Goal: Task Accomplishment & Management: Manage account settings

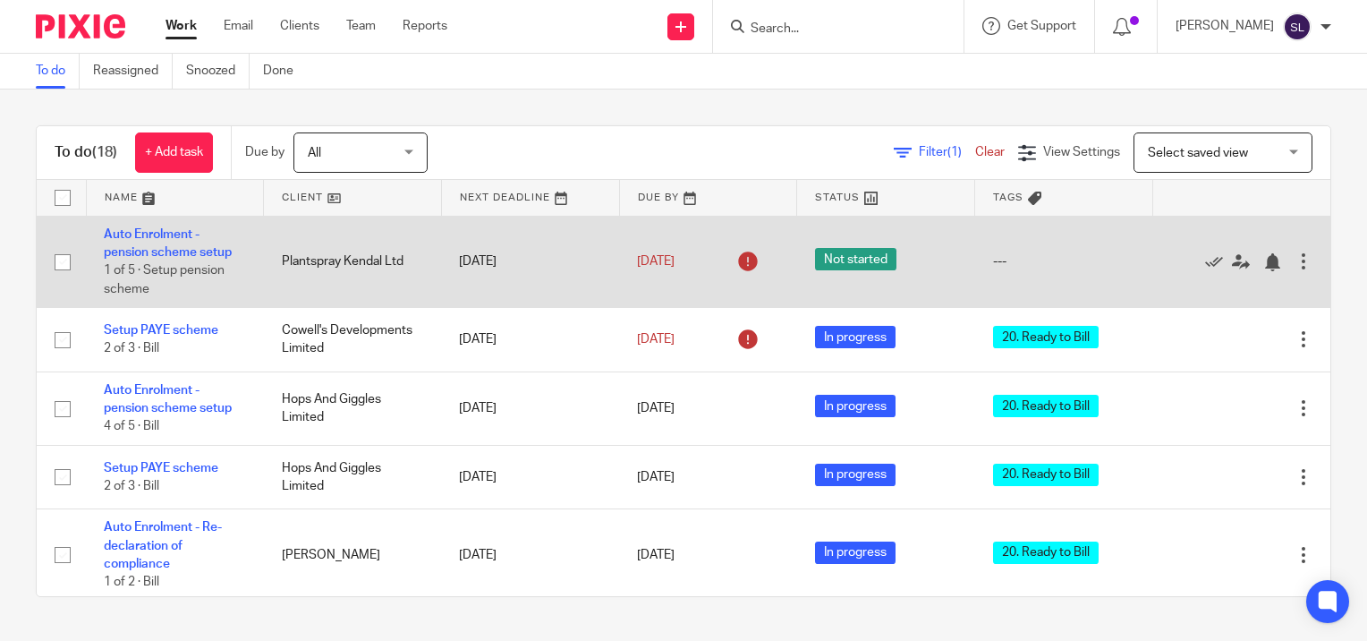
click at [161, 240] on td "Auto Enrolment - pension scheme setup 1 of 5 · Setup pension scheme" at bounding box center [175, 262] width 178 height 92
click at [157, 254] on link "Auto Enrolment - pension scheme setup" at bounding box center [168, 243] width 128 height 30
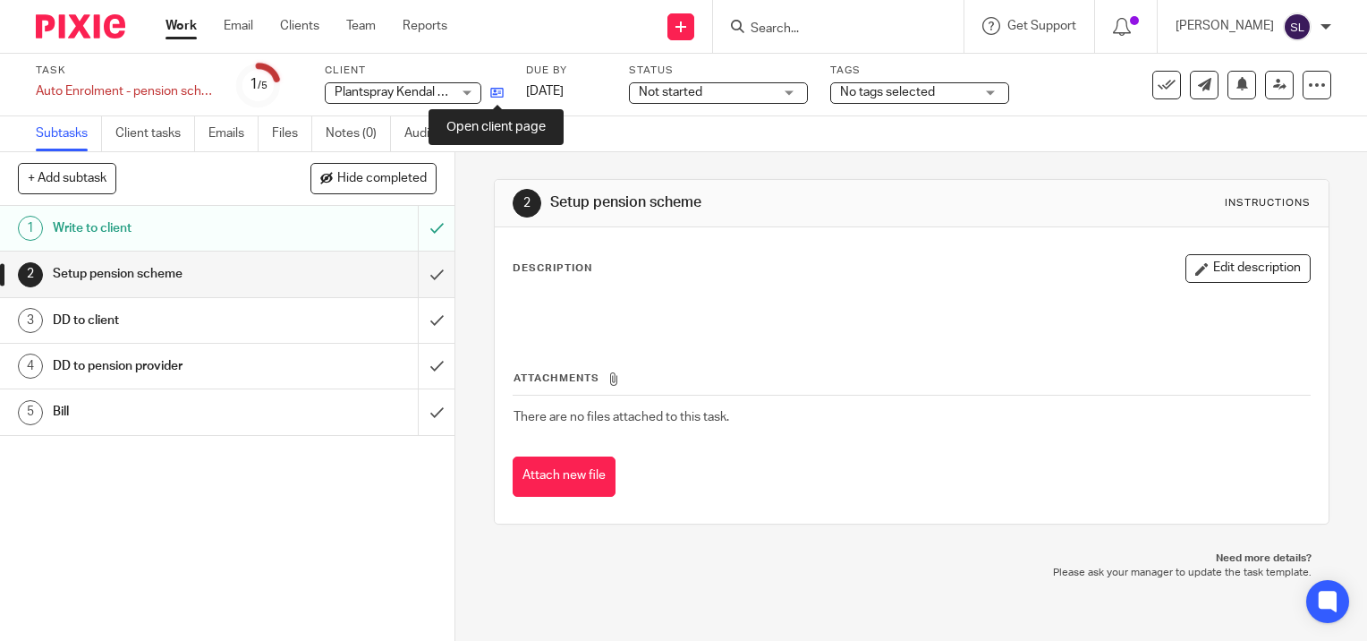
click at [496, 92] on icon at bounding box center [496, 92] width 13 height 13
click at [799, 25] on input "Search" at bounding box center [829, 29] width 161 height 16
type input "l"
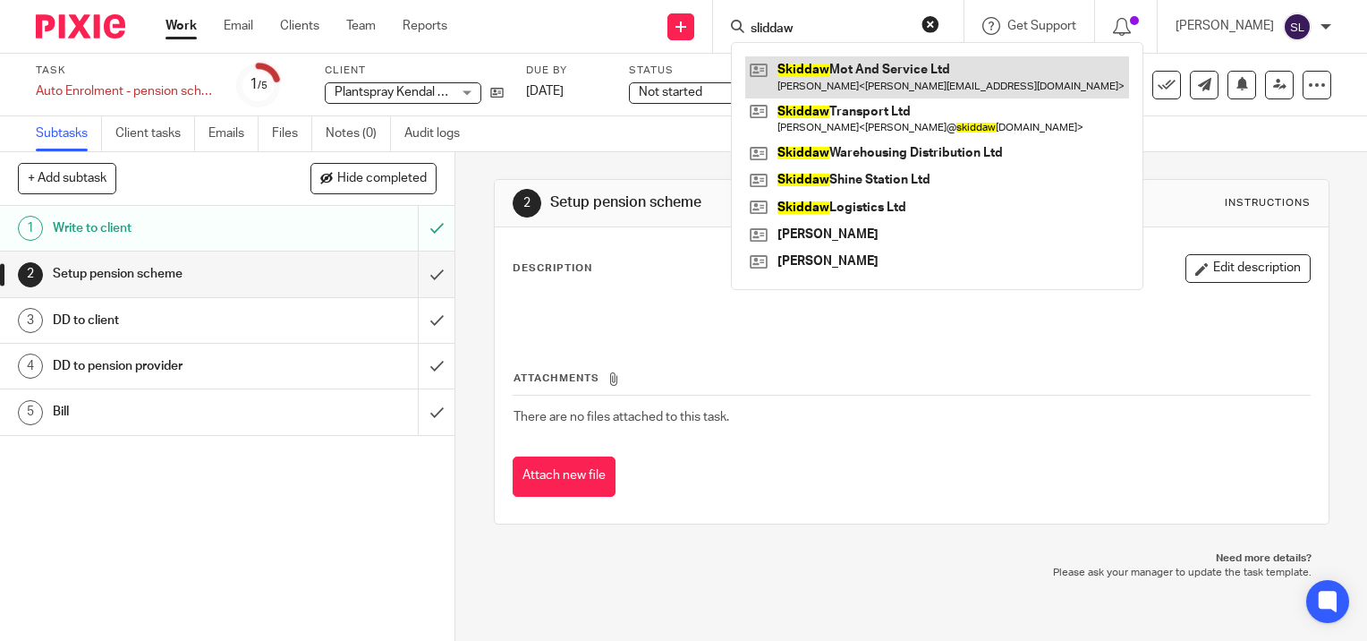
type input "sliddaw"
click at [848, 73] on link at bounding box center [937, 76] width 384 height 41
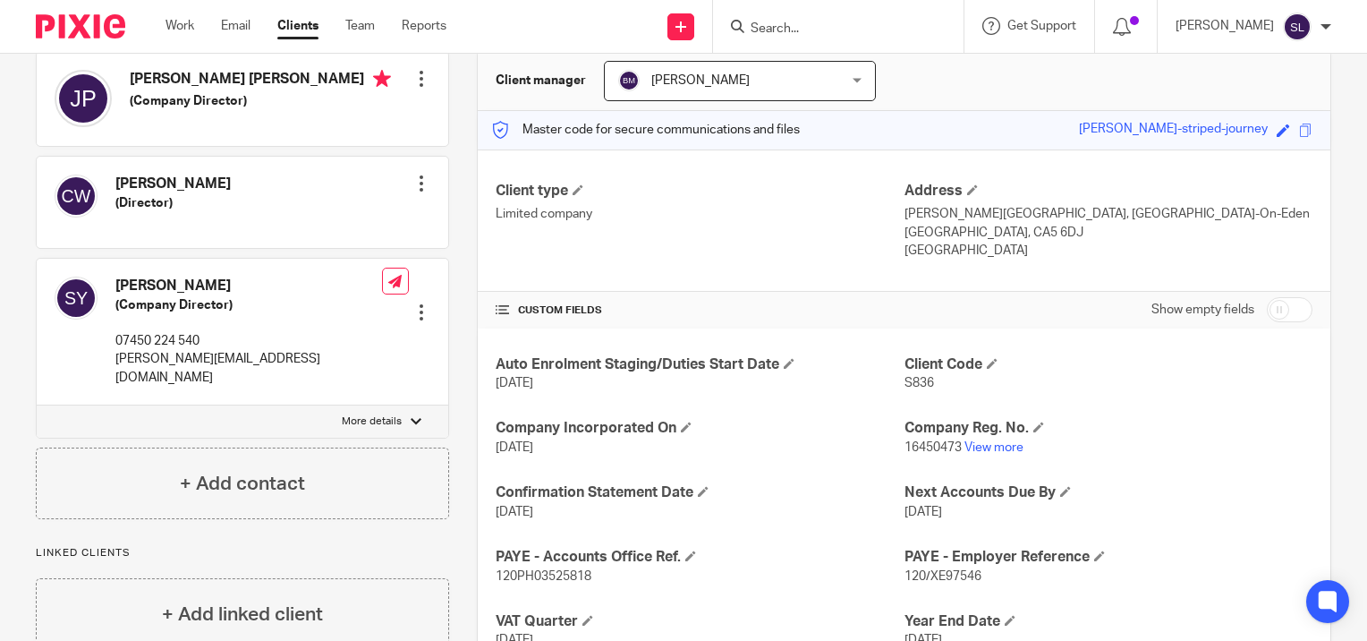
scroll to position [167, 0]
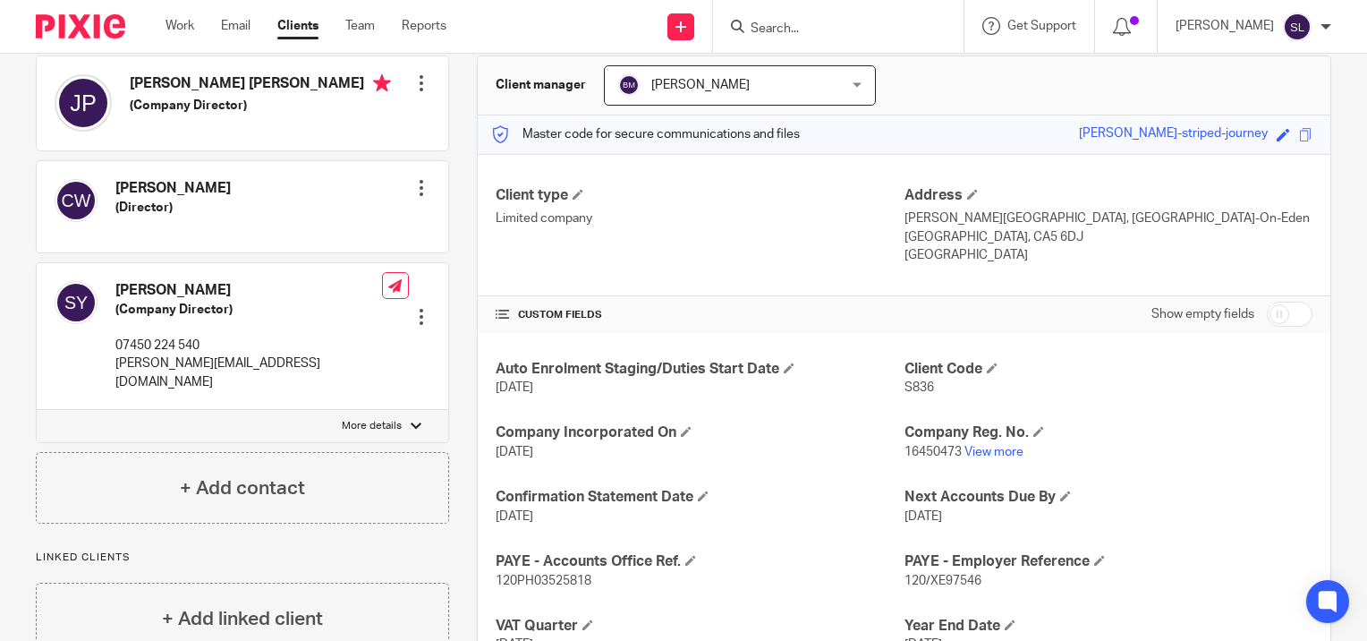
click at [352, 410] on label "More details" at bounding box center [242, 426] width 411 height 32
click at [37, 409] on input "More details" at bounding box center [36, 409] width 1 height 1
checkbox input "true"
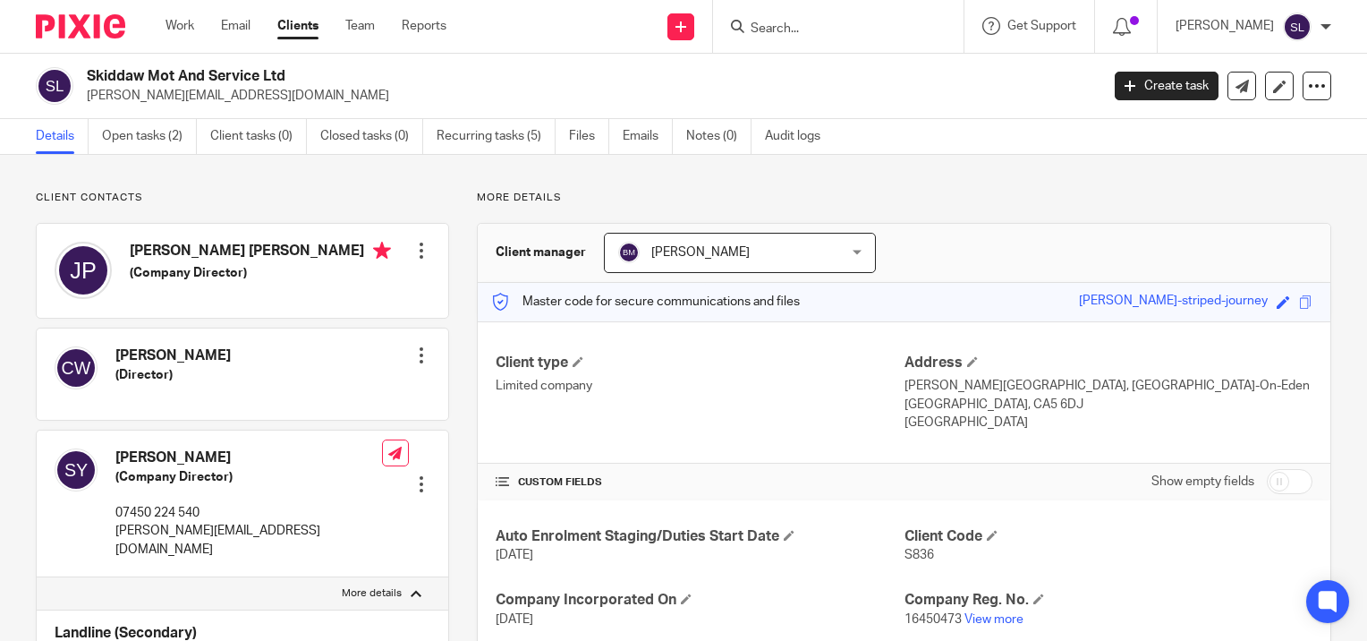
scroll to position [0, 0]
click at [181, 27] on link "Work" at bounding box center [179, 26] width 29 height 18
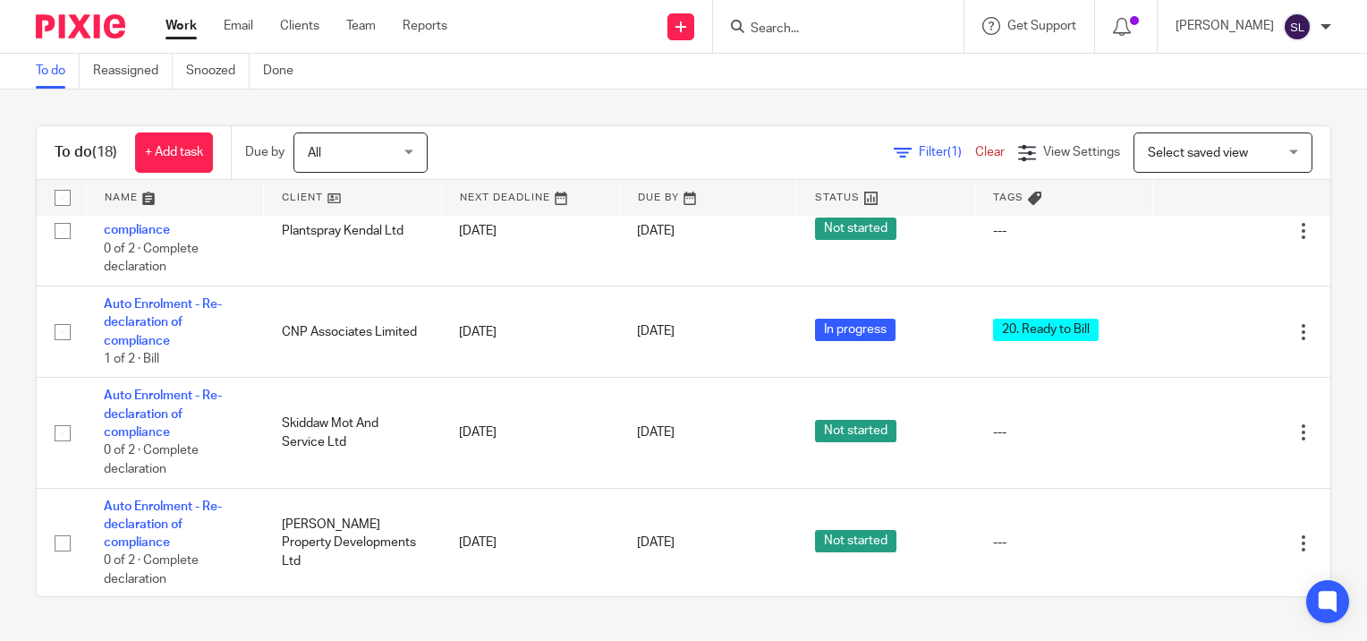
scroll to position [445, 0]
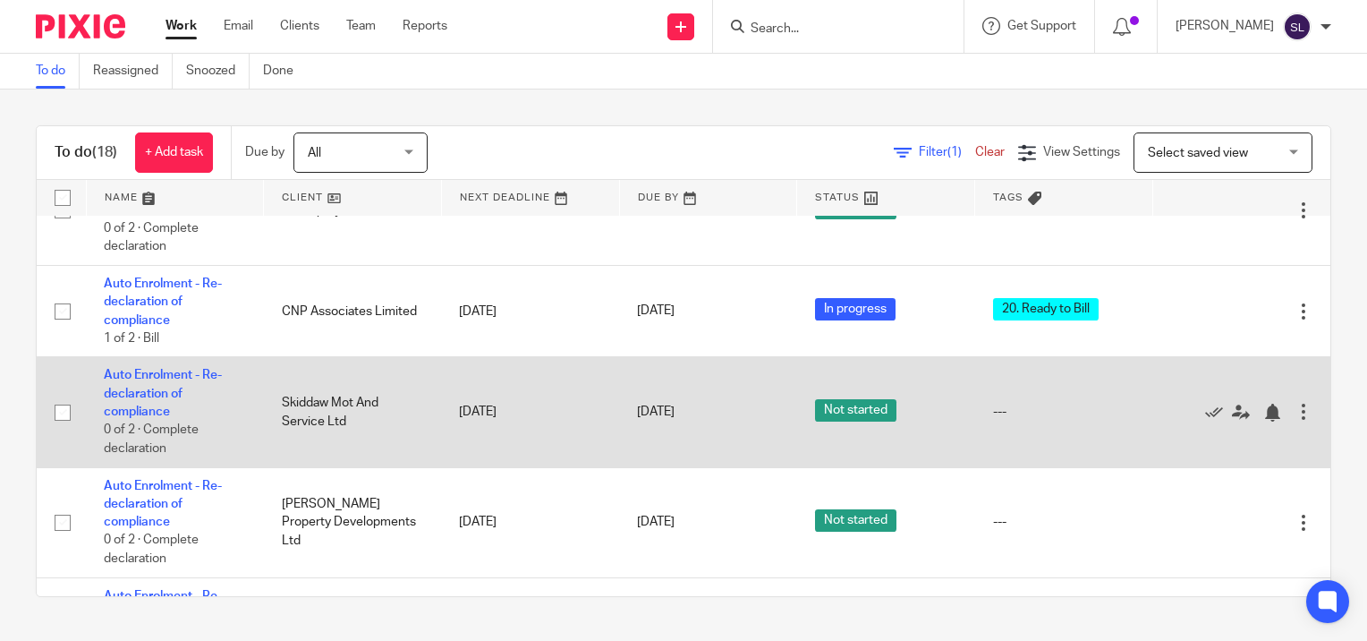
click at [177, 406] on td "Auto Enrolment - Re-declaration of compliance 0 of 2 · Complete declaration" at bounding box center [175, 412] width 178 height 110
click at [173, 379] on link "Auto Enrolment - Re-declaration of compliance" at bounding box center [163, 393] width 118 height 49
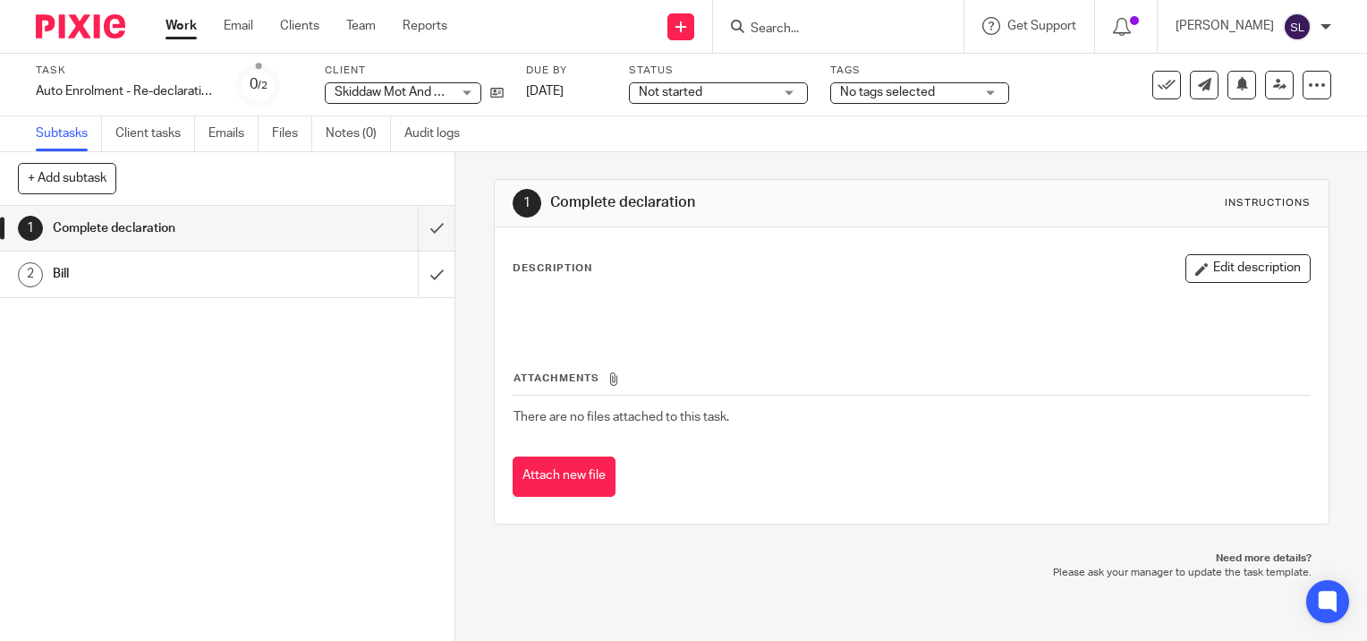
click at [674, 92] on span "Not started" at bounding box center [671, 92] width 64 height 13
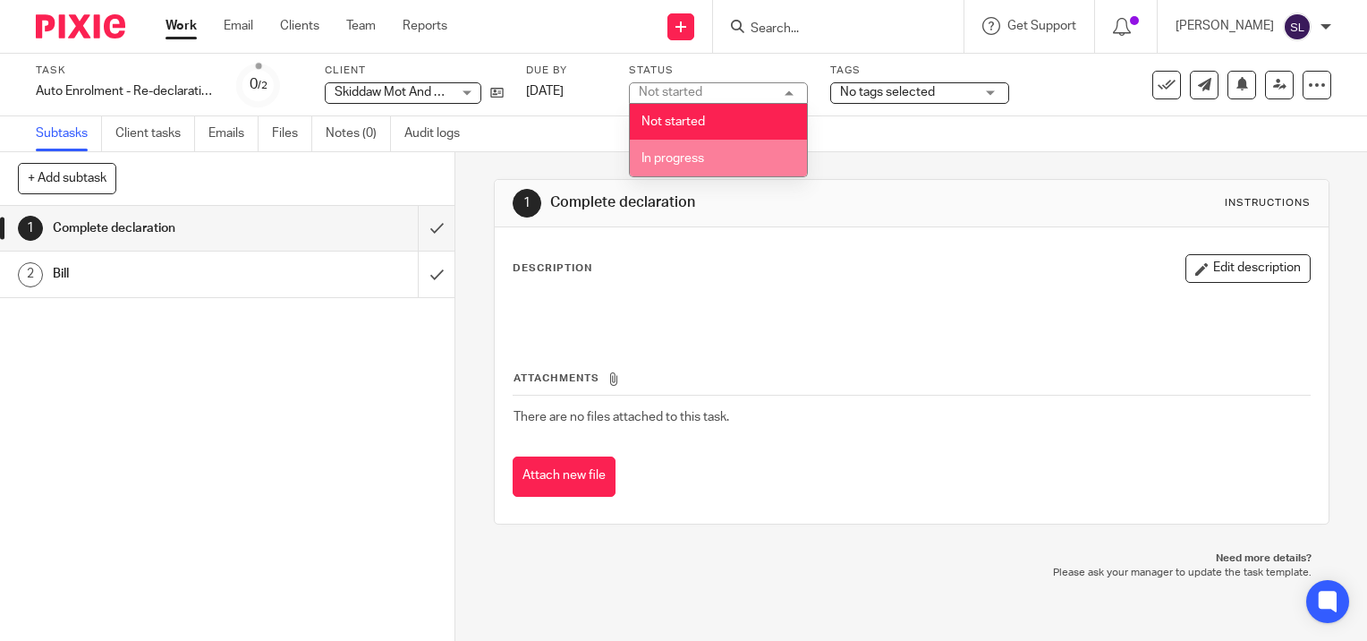
click at [665, 152] on span "In progress" at bounding box center [672, 158] width 63 height 13
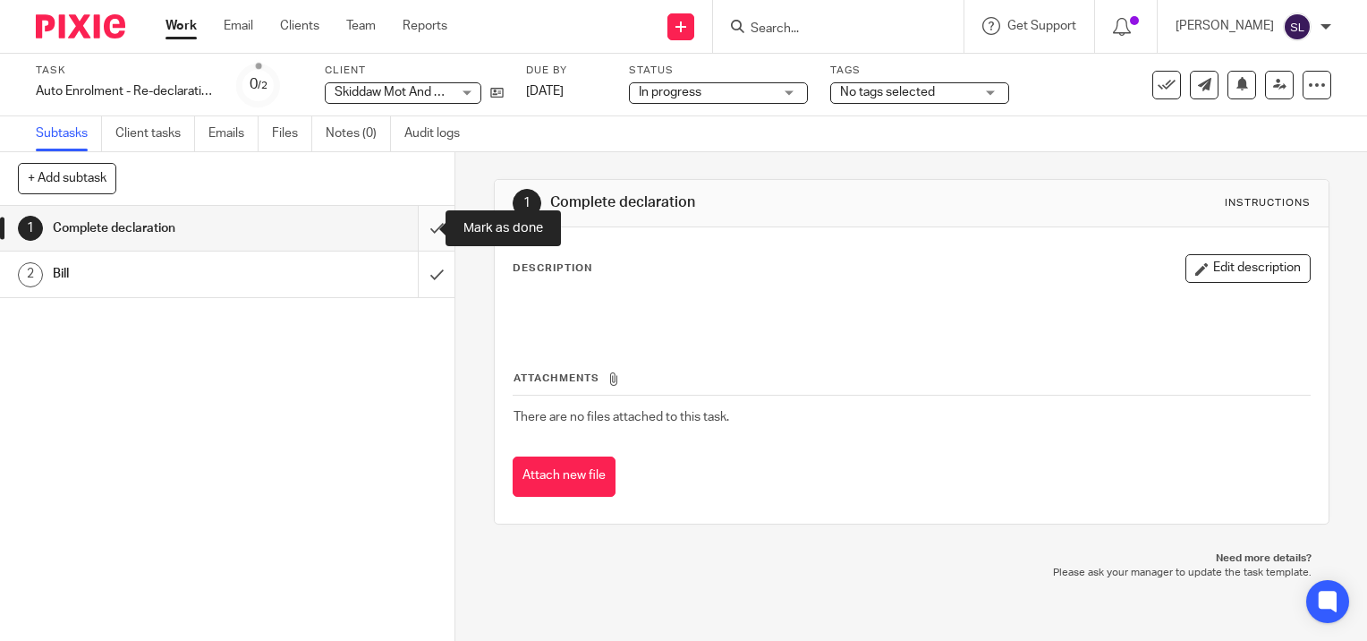
click at [417, 228] on input "submit" at bounding box center [227, 228] width 454 height 45
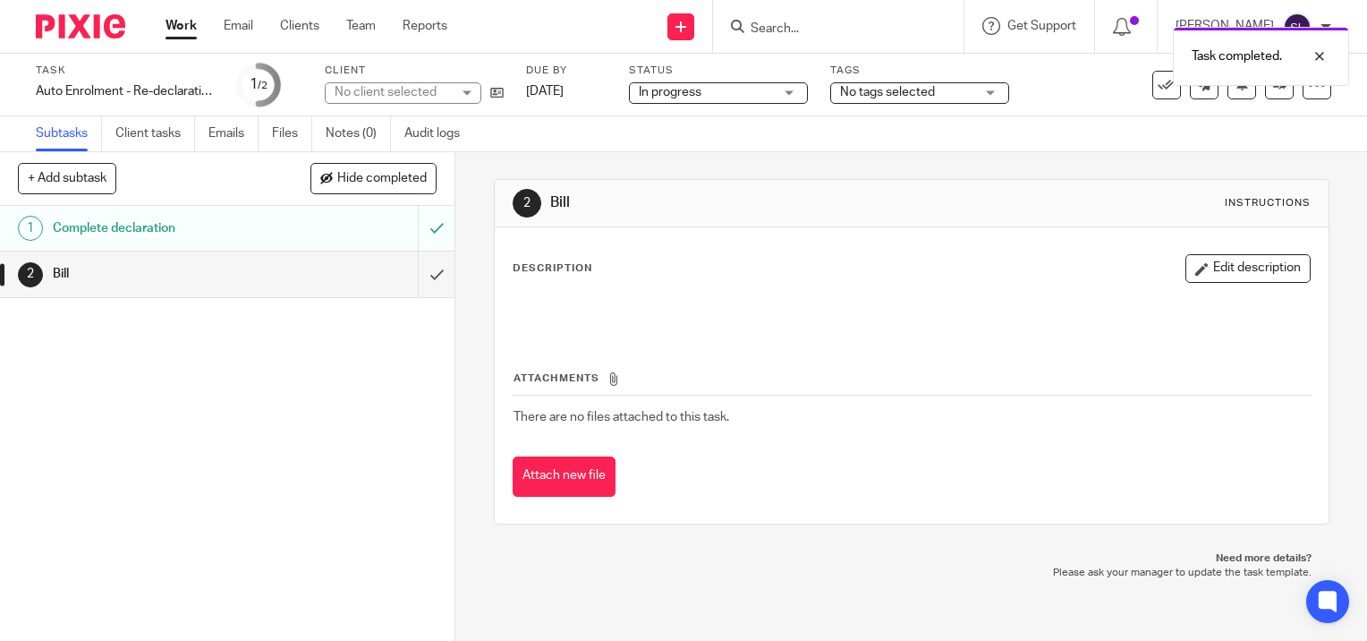
click at [905, 93] on span "No tags selected" at bounding box center [887, 92] width 95 height 13
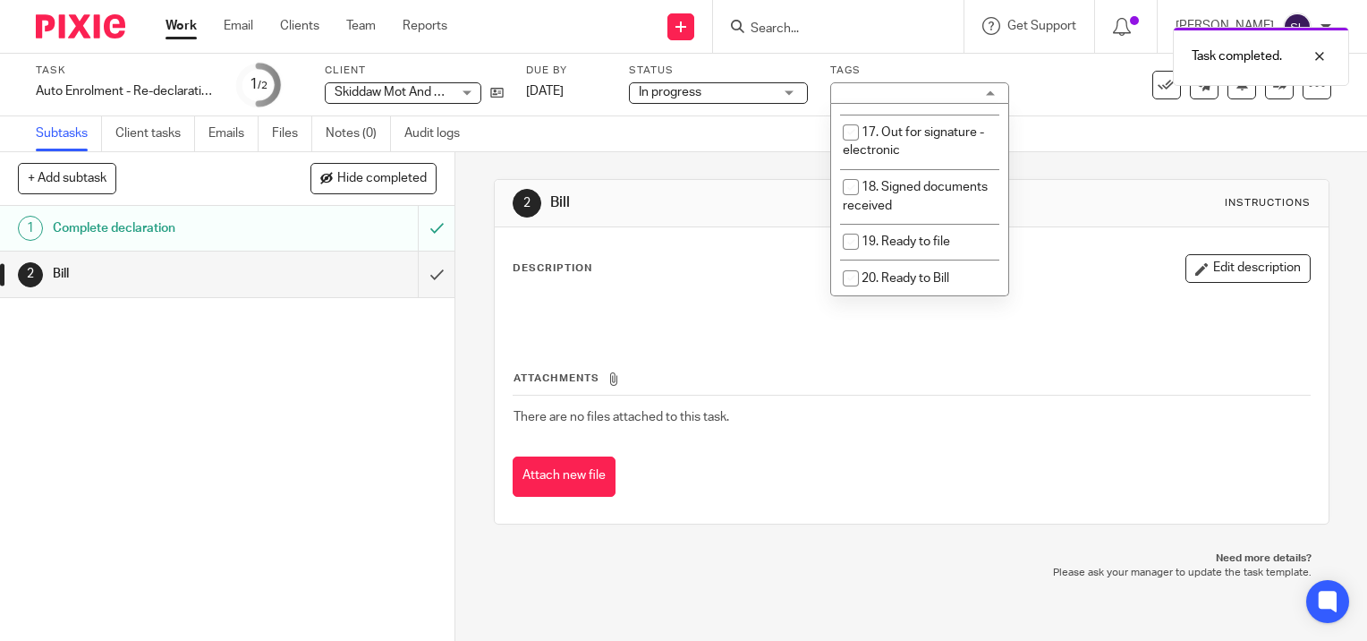
scroll to position [738, 0]
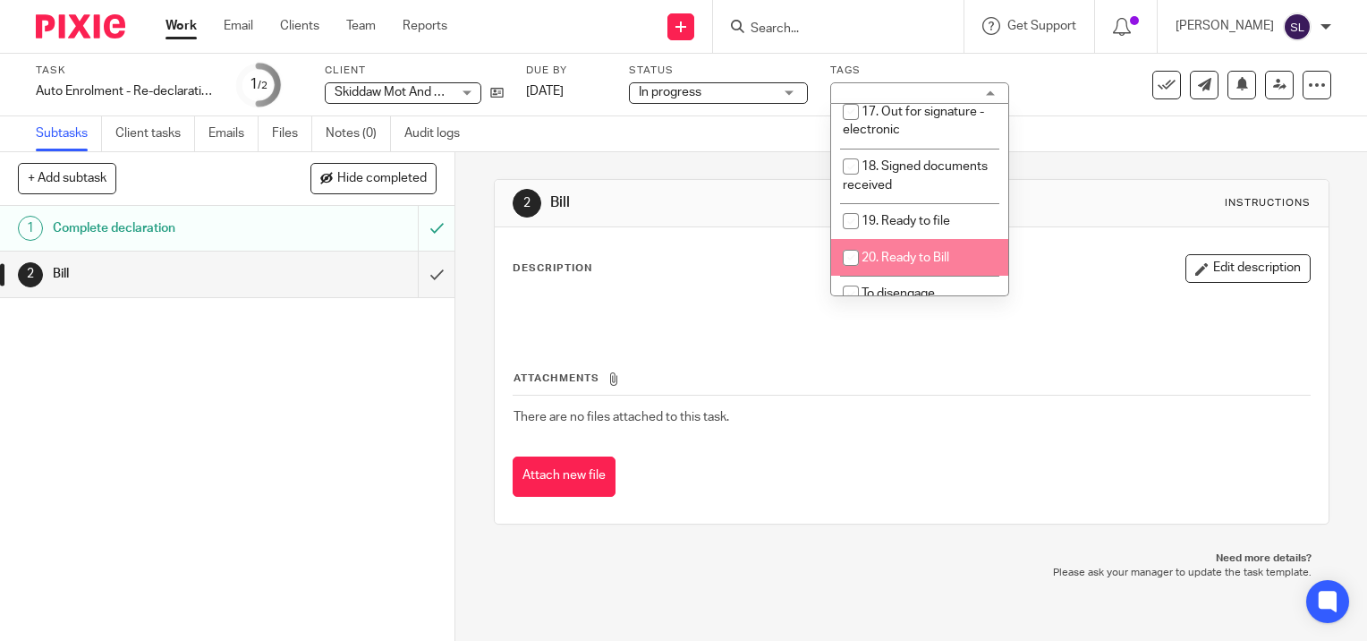
click at [927, 251] on span "20. Ready to Bill" at bounding box center [905, 257] width 88 height 13
checkbox input "true"
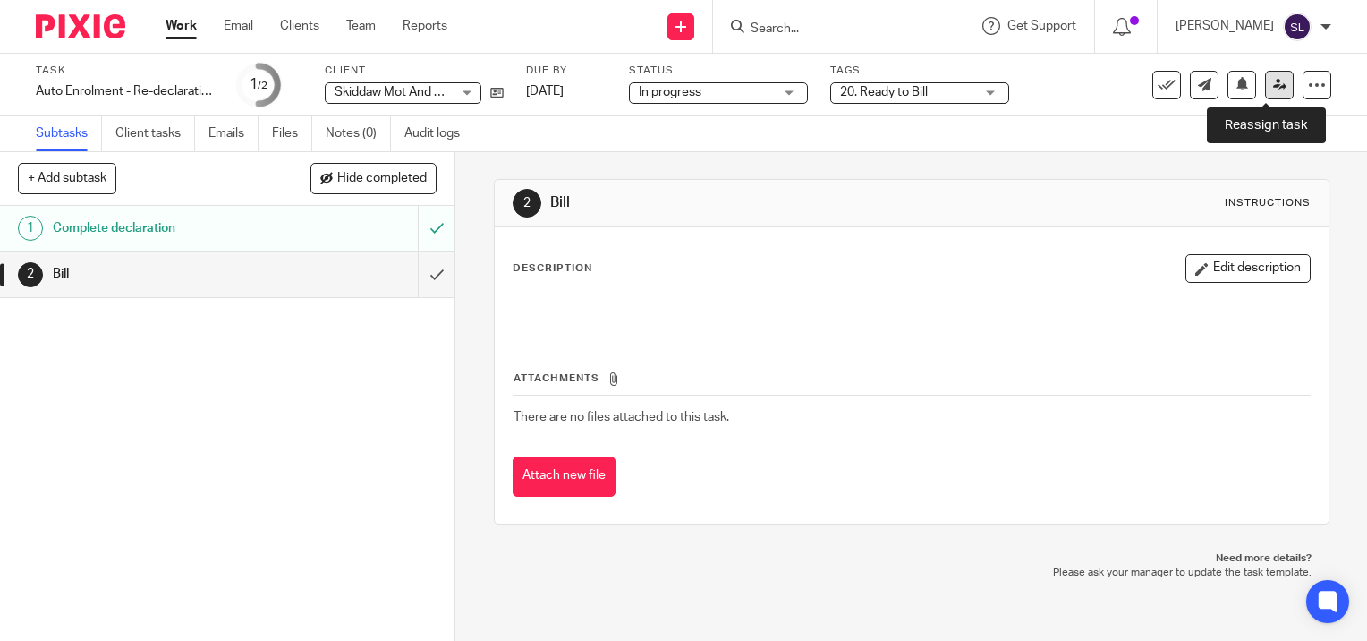
click at [1273, 88] on icon at bounding box center [1279, 84] width 13 height 13
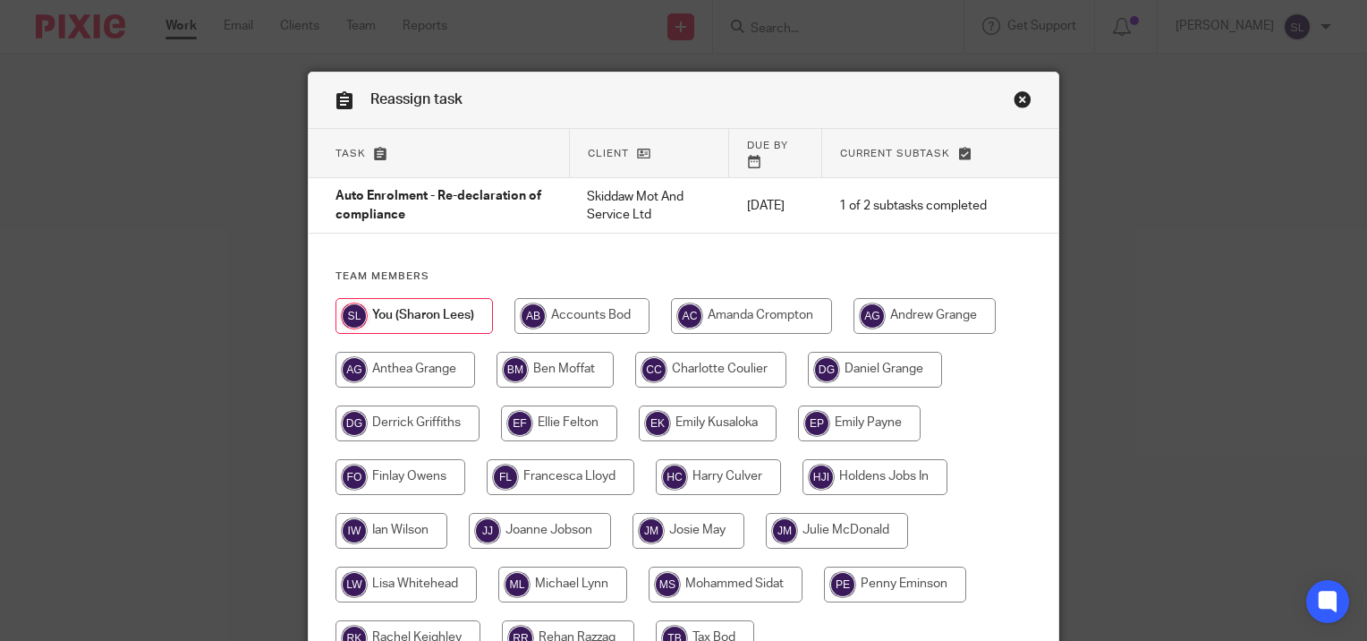
click at [536, 352] on input "radio" at bounding box center [554, 370] width 117 height 36
radio input "true"
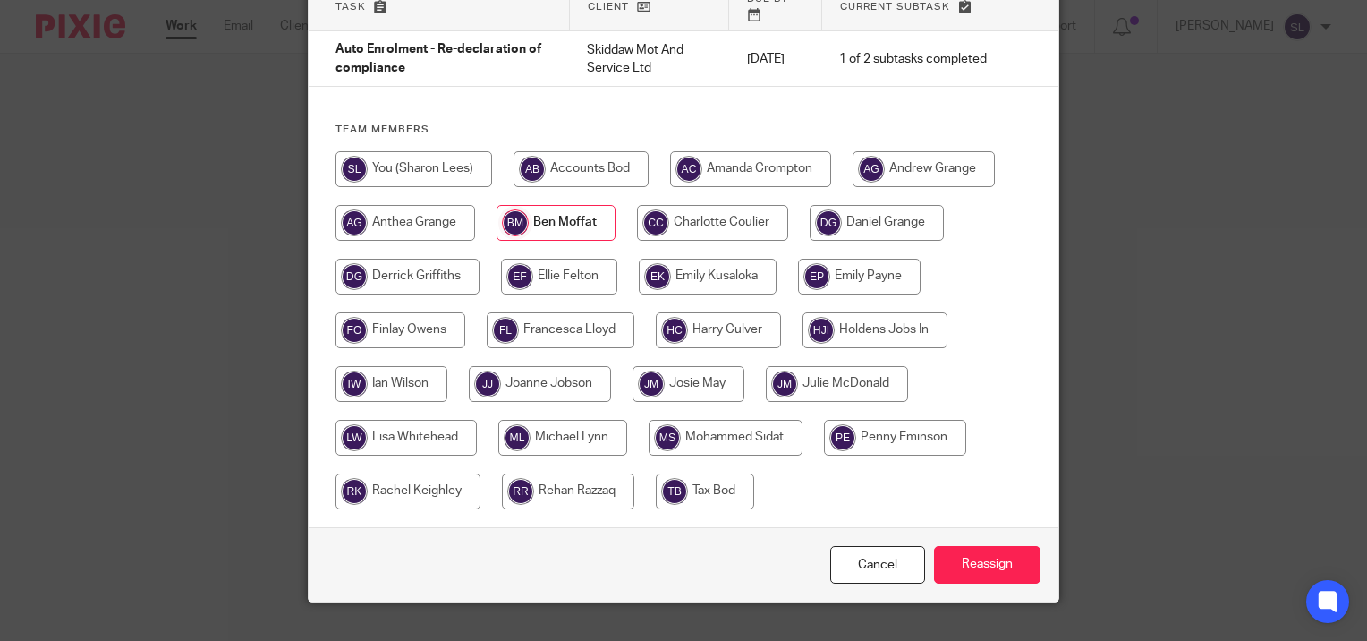
scroll to position [165, 0]
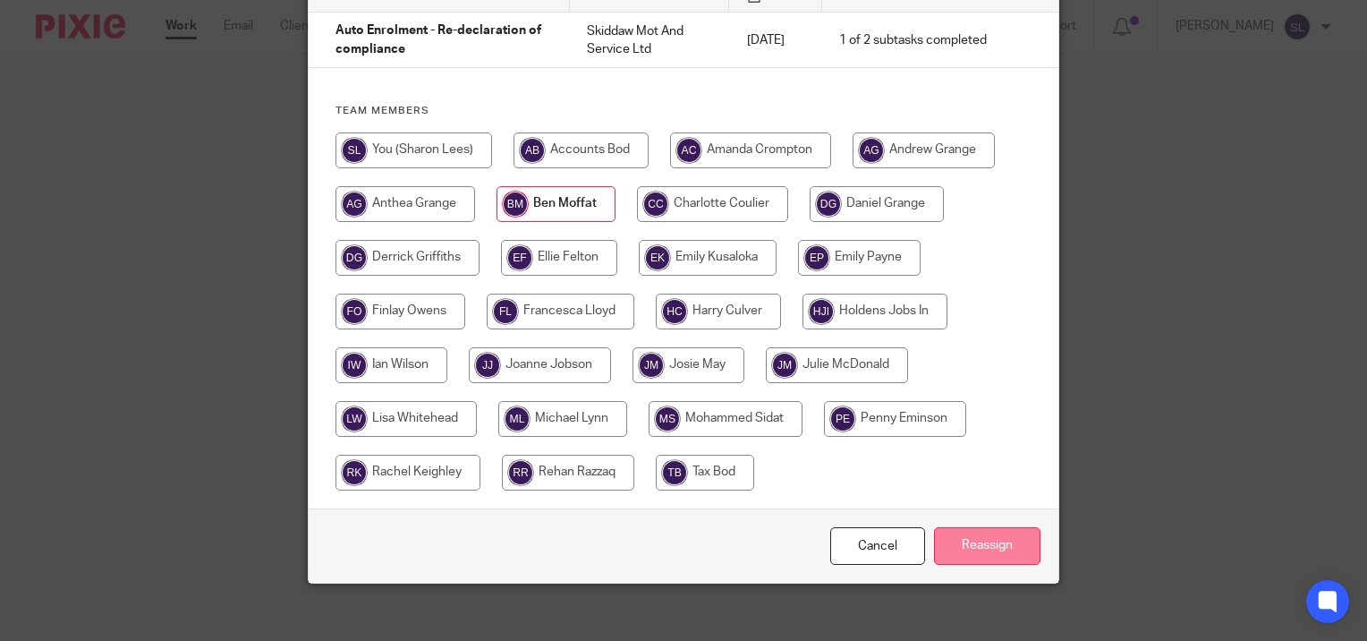
click at [990, 530] on input "Reassign" at bounding box center [987, 546] width 106 height 38
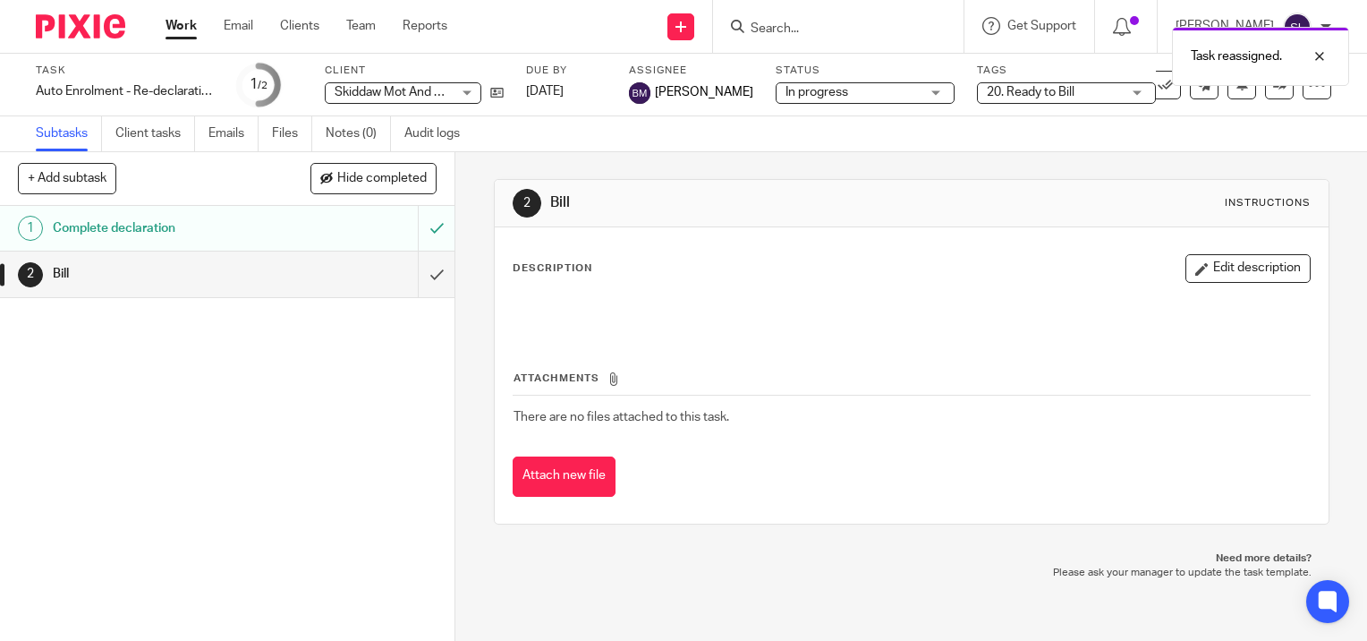
click at [173, 28] on link "Work" at bounding box center [180, 26] width 31 height 18
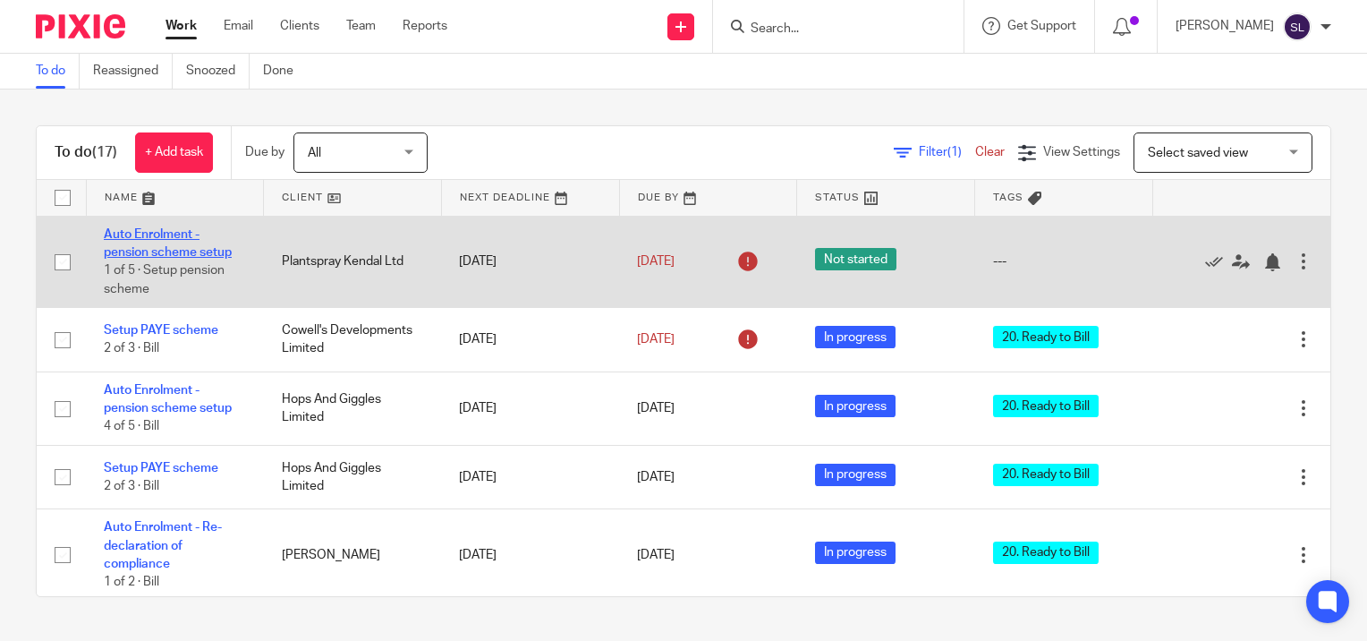
click at [147, 253] on link "Auto Enrolment - pension scheme setup" at bounding box center [168, 243] width 128 height 30
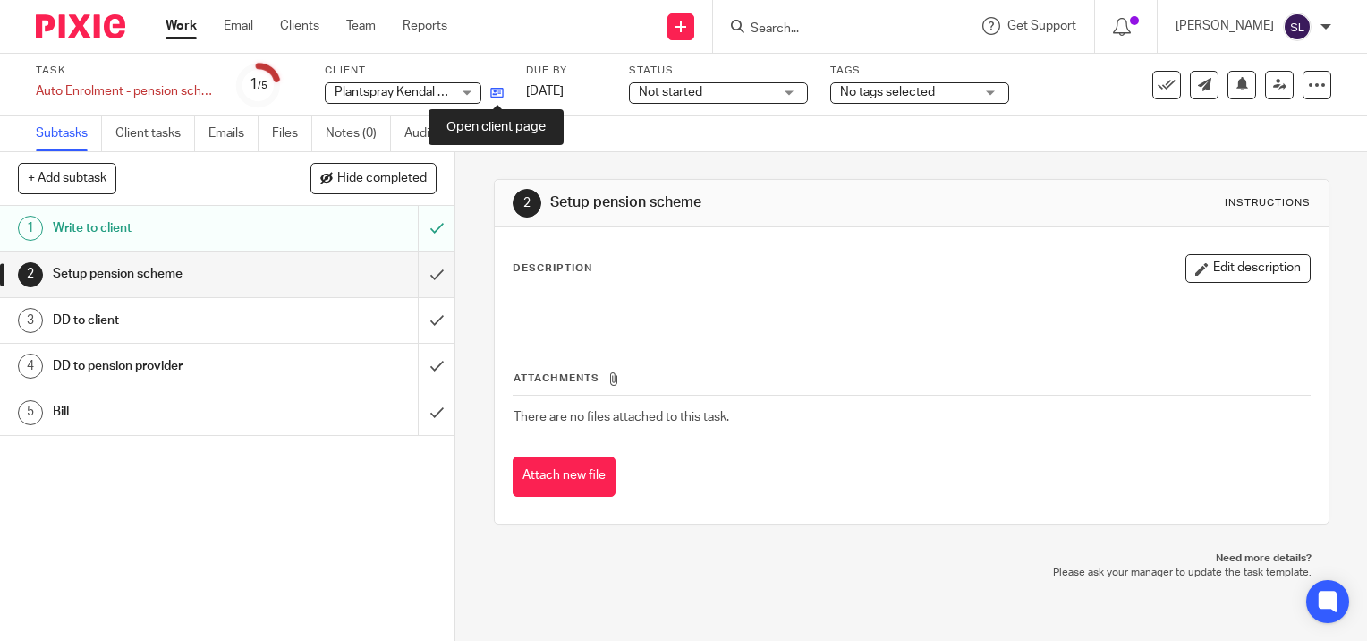
click at [500, 94] on icon at bounding box center [496, 92] width 13 height 13
click at [495, 94] on icon at bounding box center [496, 92] width 13 height 13
click at [182, 25] on link "Work" at bounding box center [180, 26] width 31 height 18
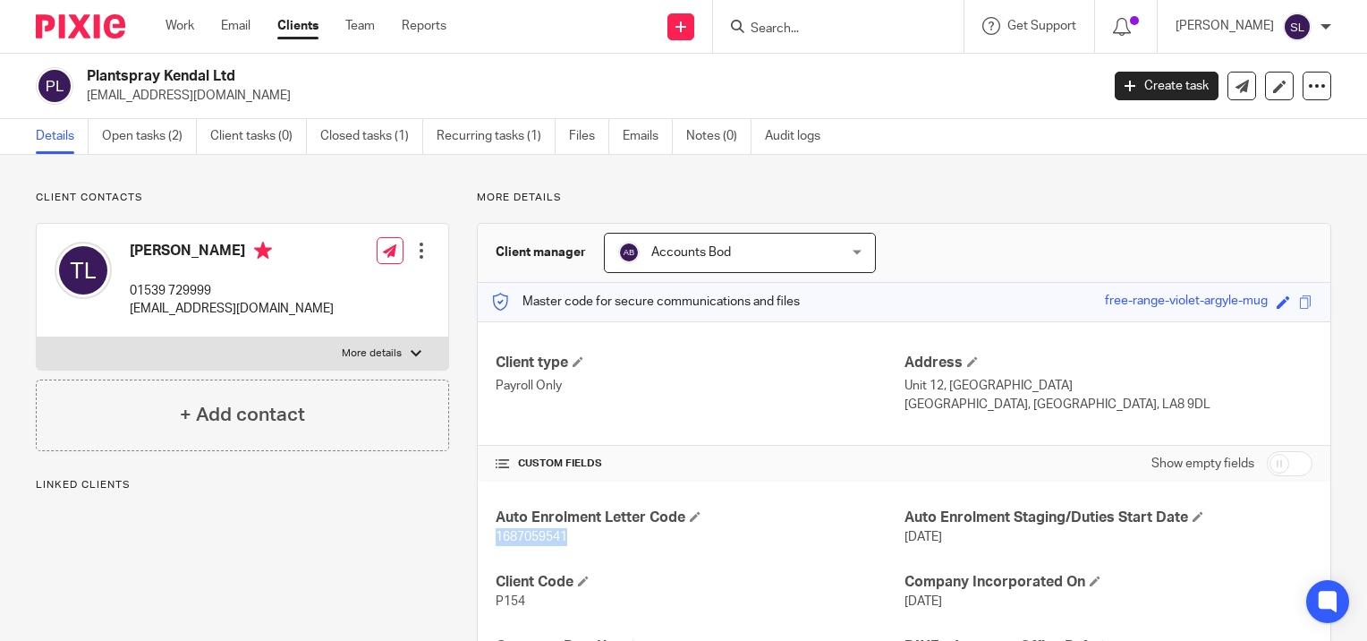
drag, startPoint x: 492, startPoint y: 537, endPoint x: 566, endPoint y: 538, distance: 74.3
click at [566, 538] on p "1687059541" at bounding box center [700, 537] width 408 height 18
copy span "1687059541"
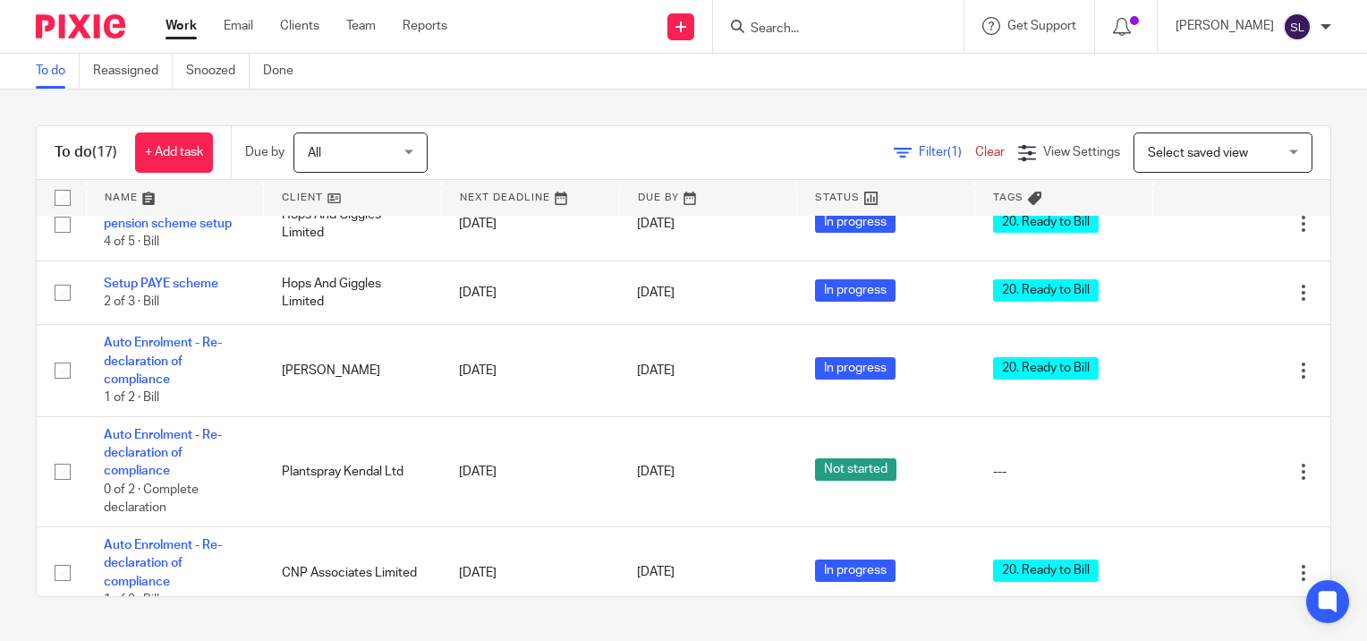
scroll to position [191, 0]
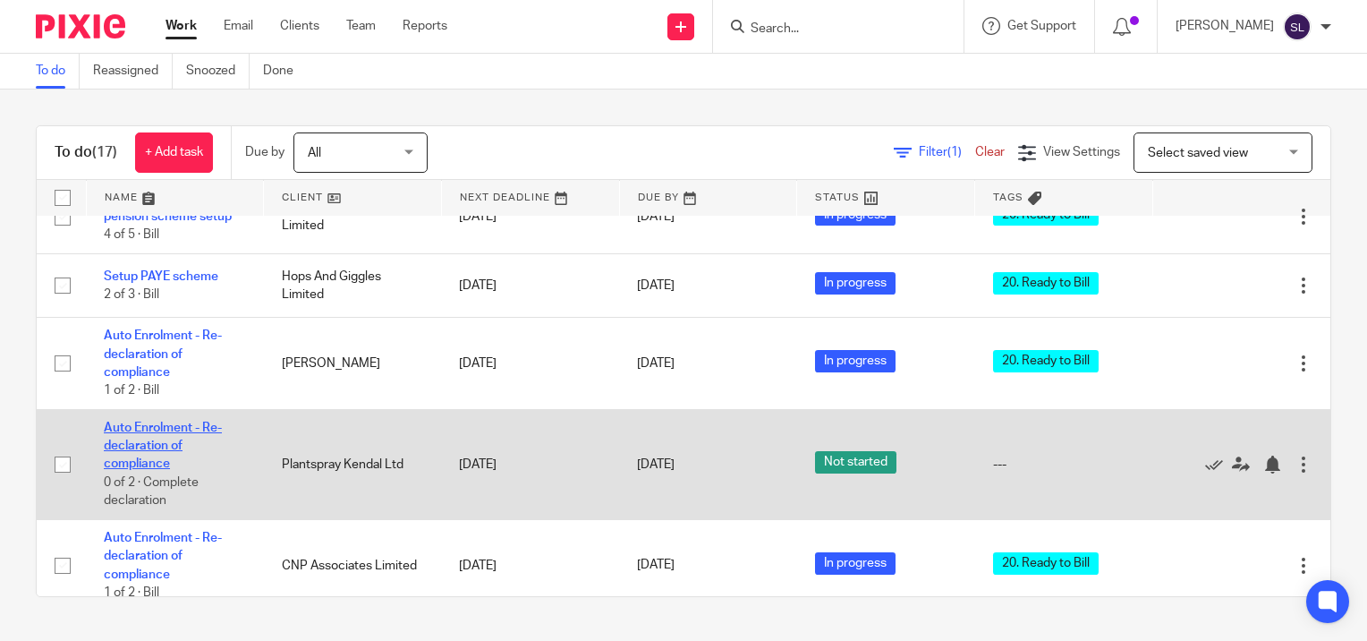
click at [131, 440] on link "Auto Enrolment - Re-declaration of compliance" at bounding box center [163, 445] width 118 height 49
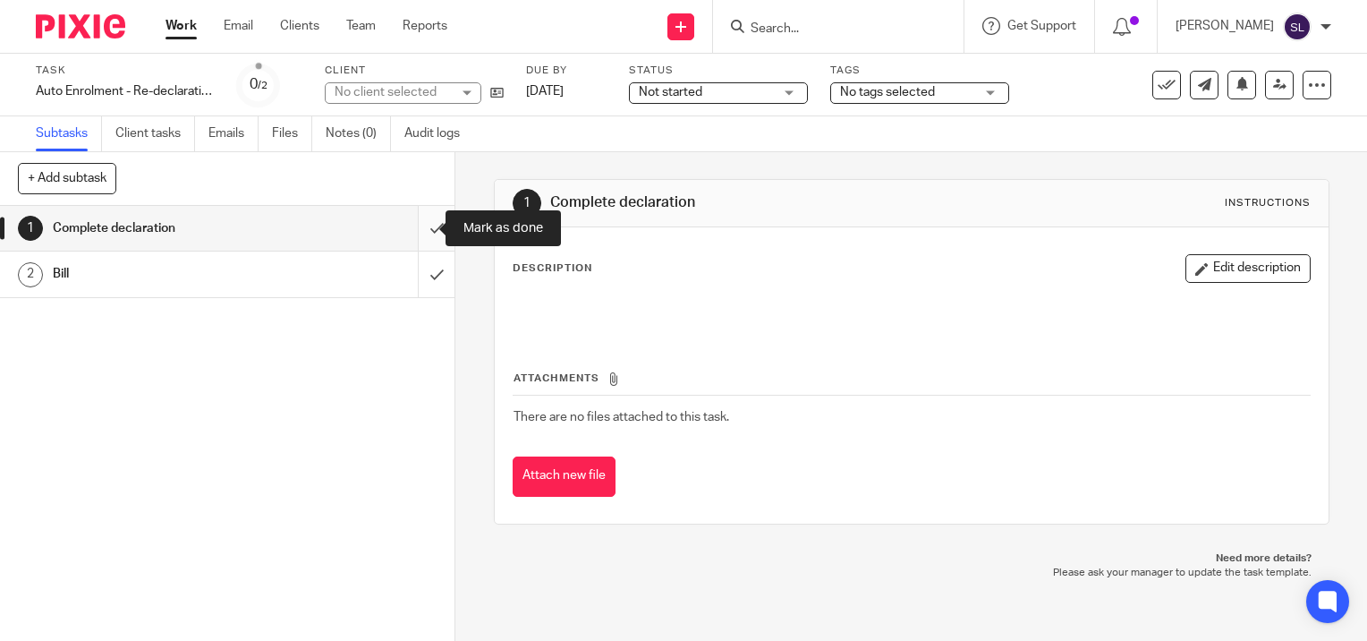
click at [421, 227] on input "submit" at bounding box center [227, 228] width 454 height 45
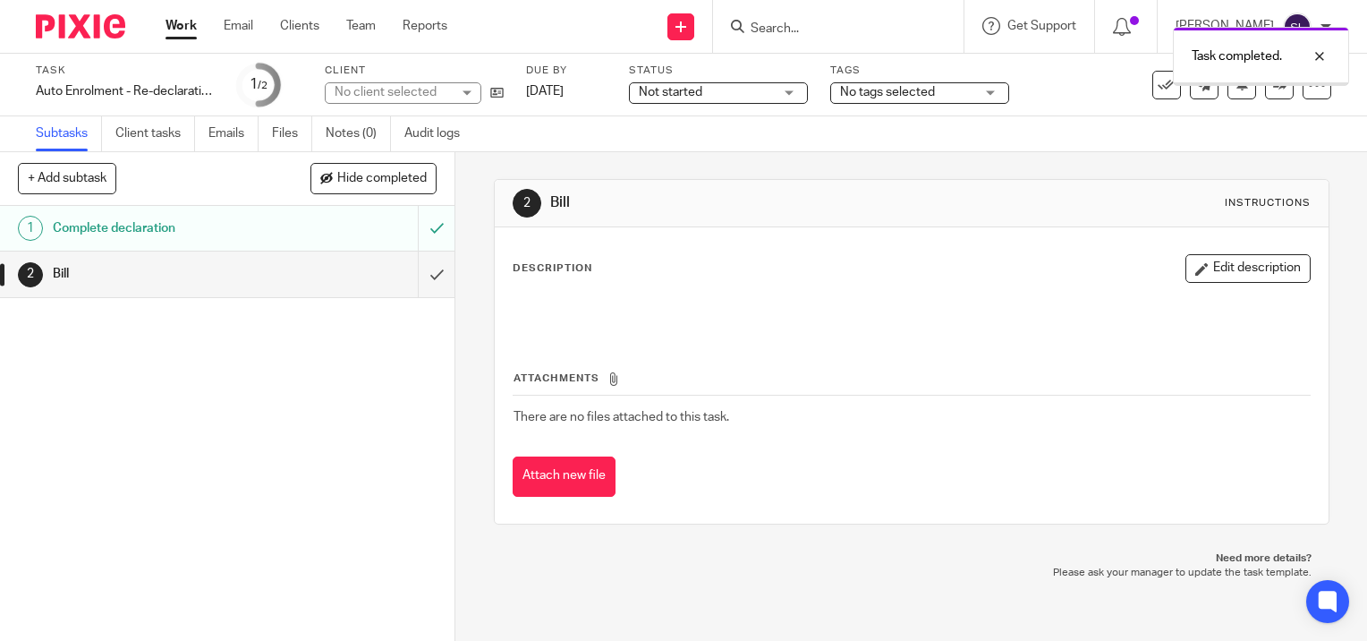
click at [687, 93] on span "Not started" at bounding box center [671, 92] width 64 height 13
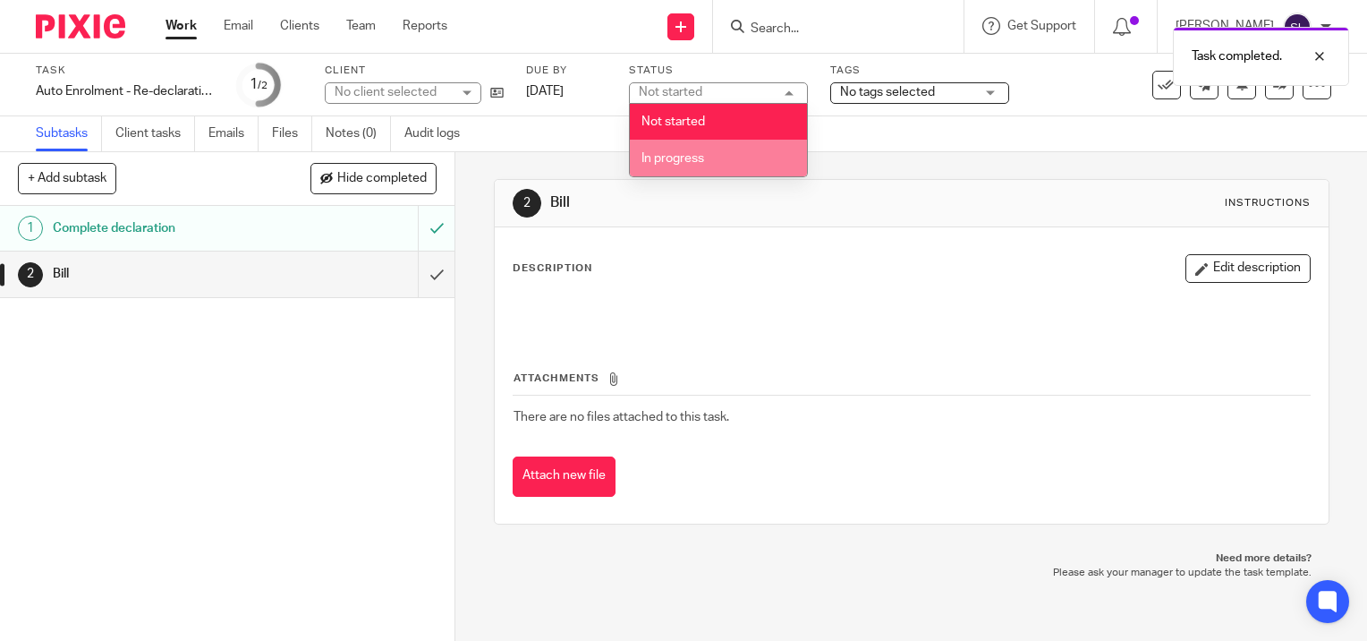
click at [706, 161] on li "In progress" at bounding box center [718, 158] width 177 height 37
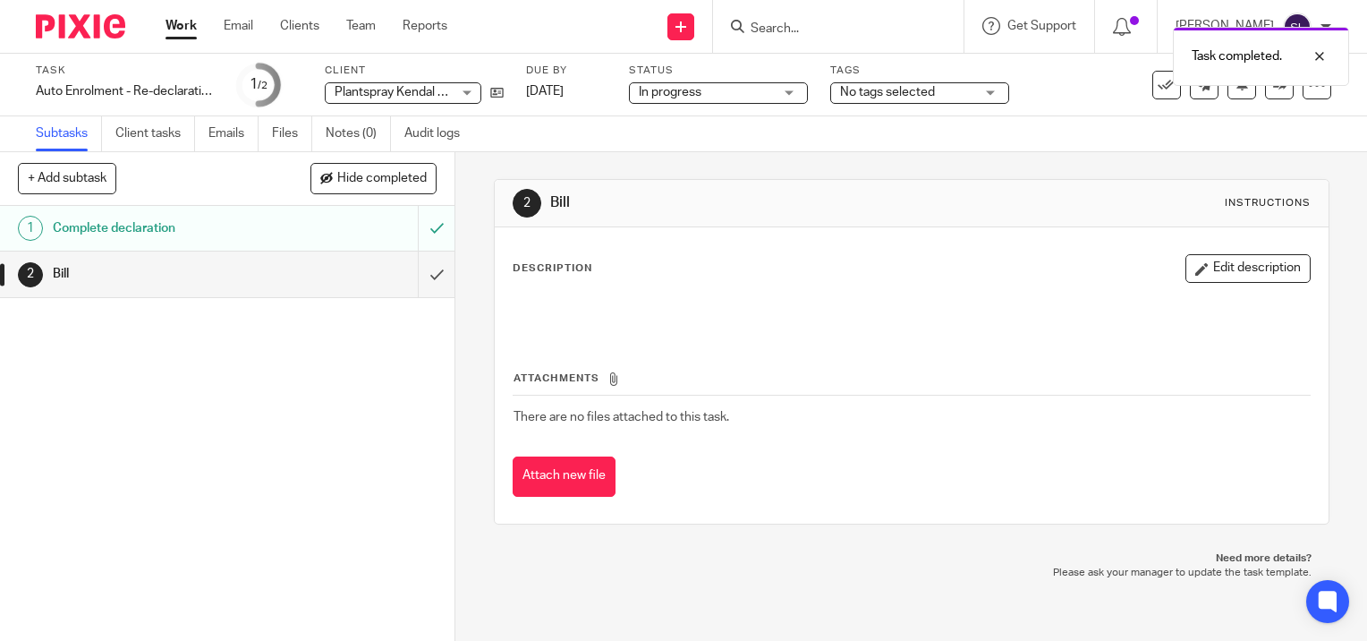
click at [887, 95] on span "No tags selected" at bounding box center [887, 92] width 95 height 13
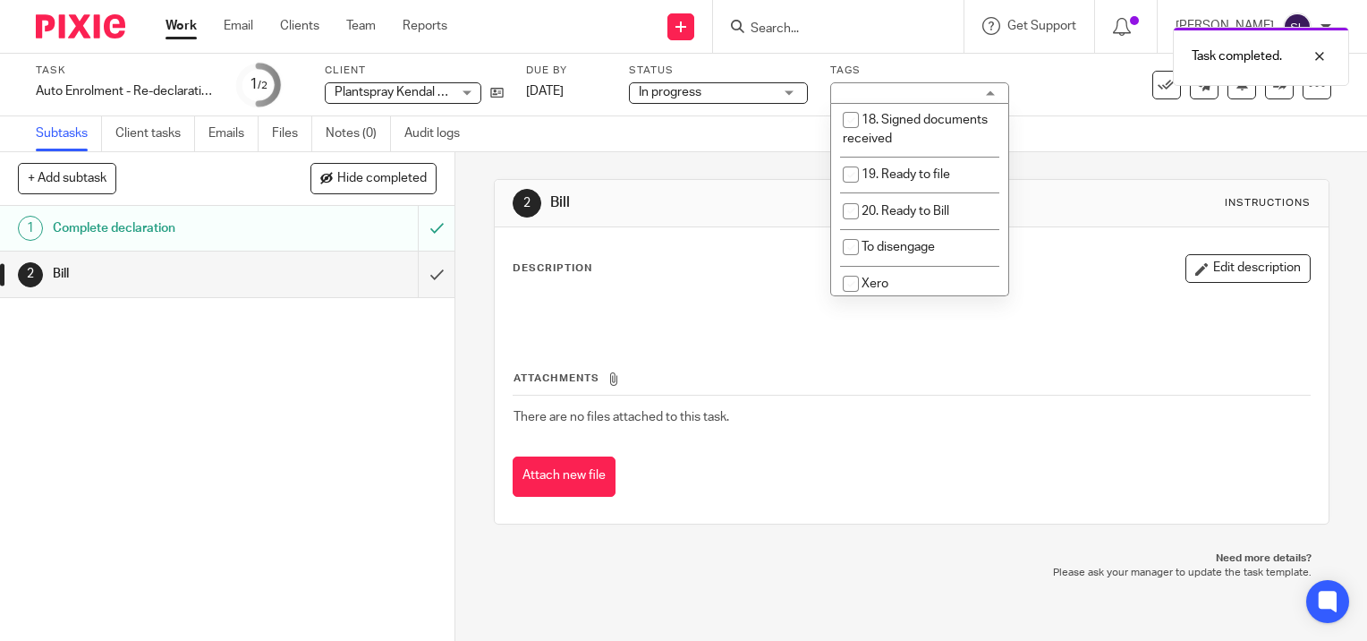
scroll to position [794, 0]
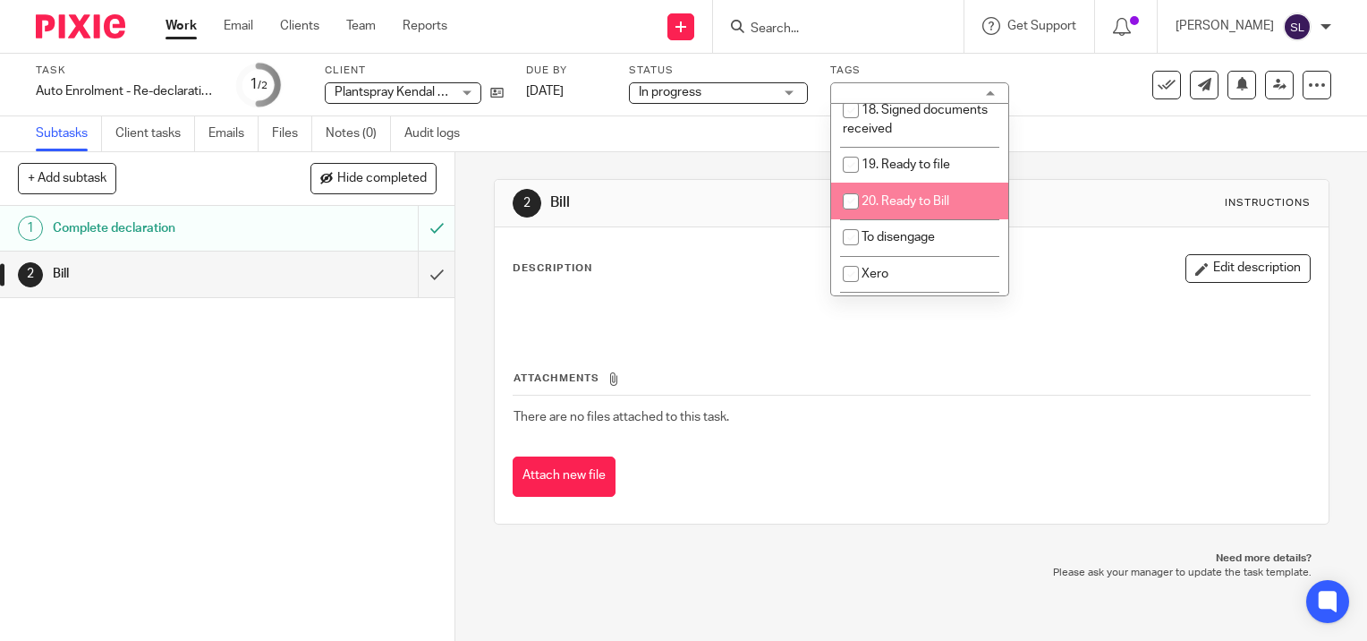
click at [926, 195] on span "20. Ready to Bill" at bounding box center [905, 201] width 88 height 13
checkbox input "true"
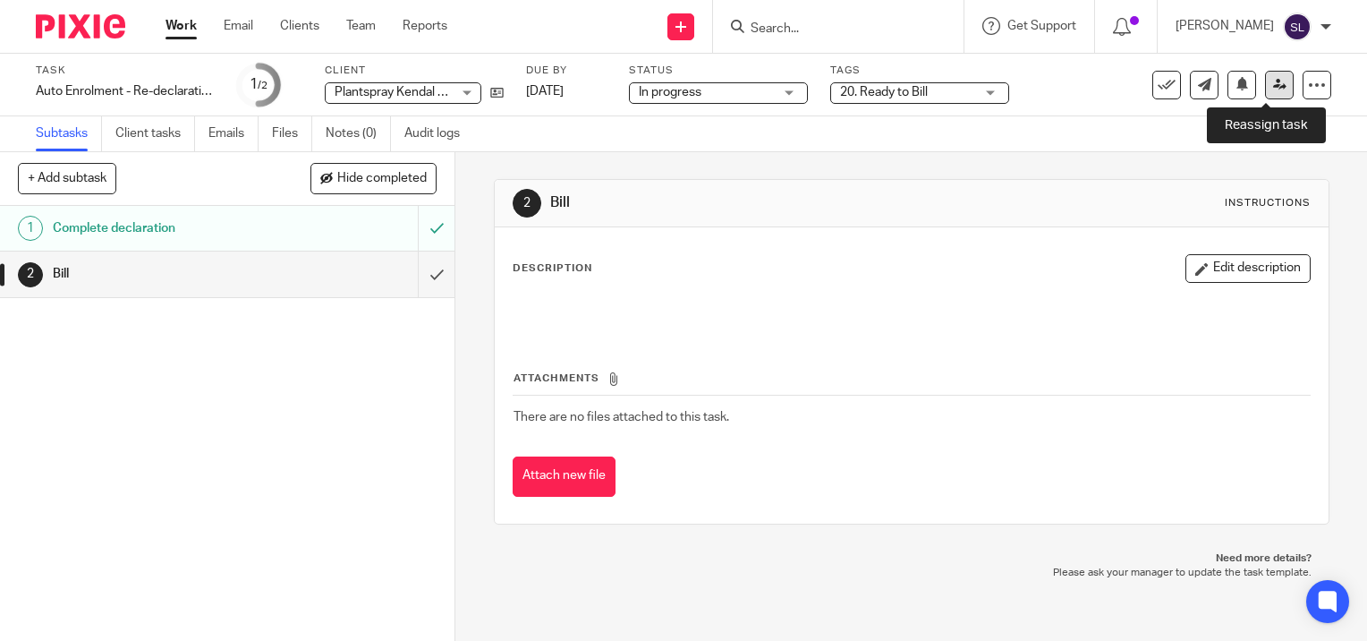
click at [1273, 83] on icon at bounding box center [1279, 84] width 13 height 13
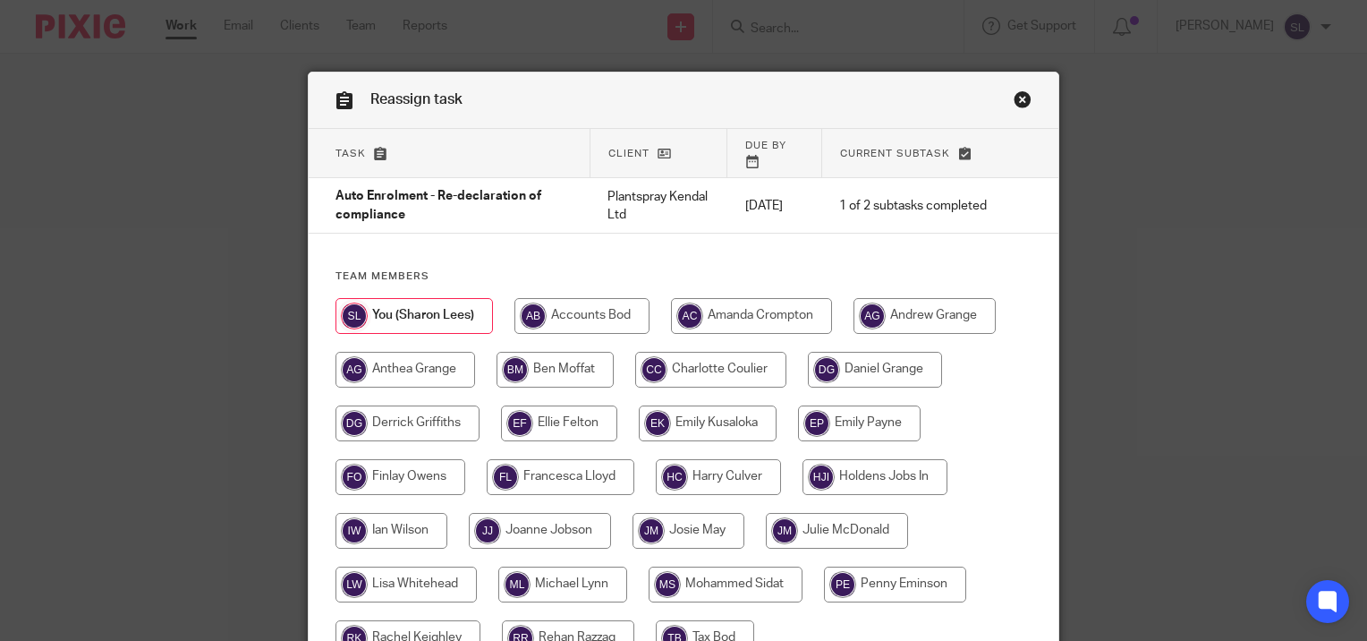
click at [1016, 98] on link "Close this dialog window" at bounding box center [1023, 102] width 18 height 24
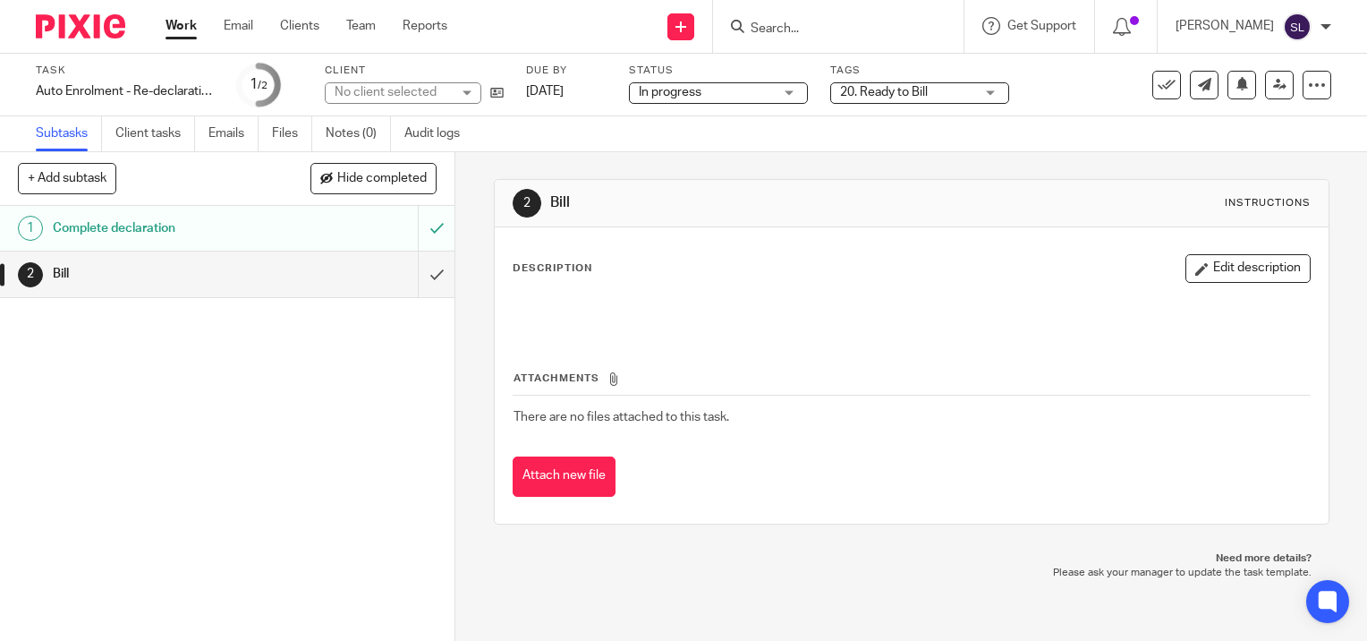
drag, startPoint x: 176, startPoint y: 29, endPoint x: 218, endPoint y: 5, distance: 48.0
click at [178, 29] on link "Work" at bounding box center [180, 26] width 31 height 18
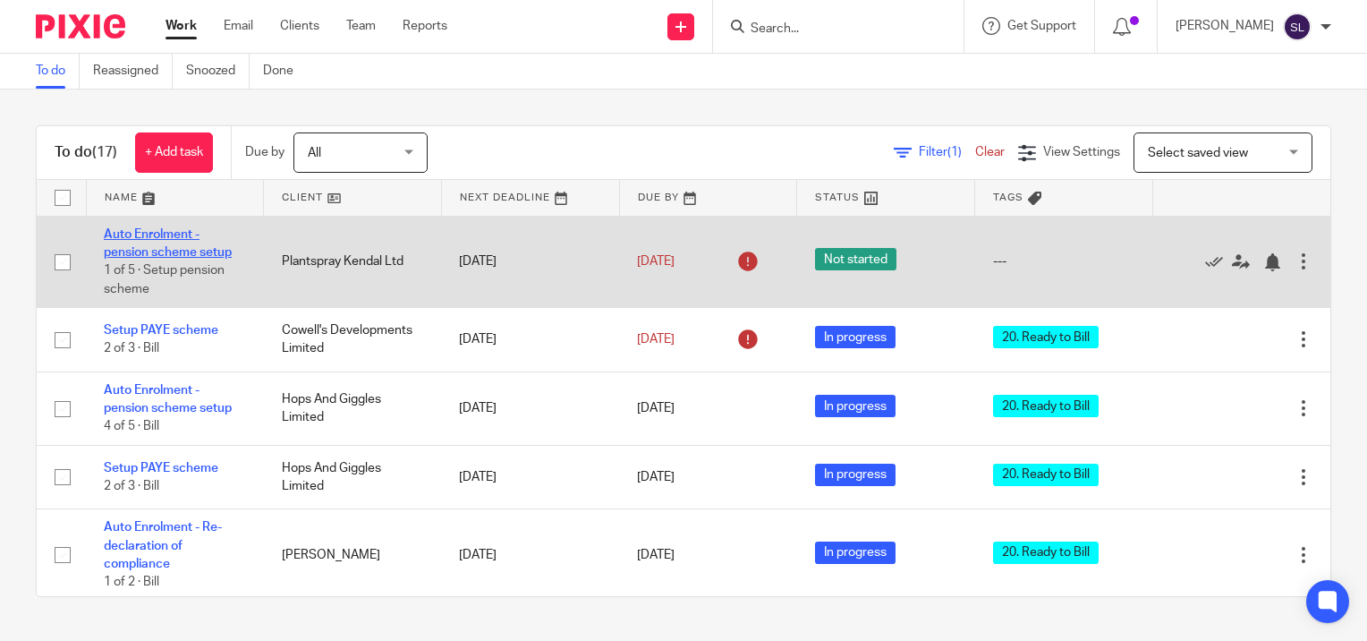
click at [199, 247] on link "Auto Enrolment - pension scheme setup" at bounding box center [168, 243] width 128 height 30
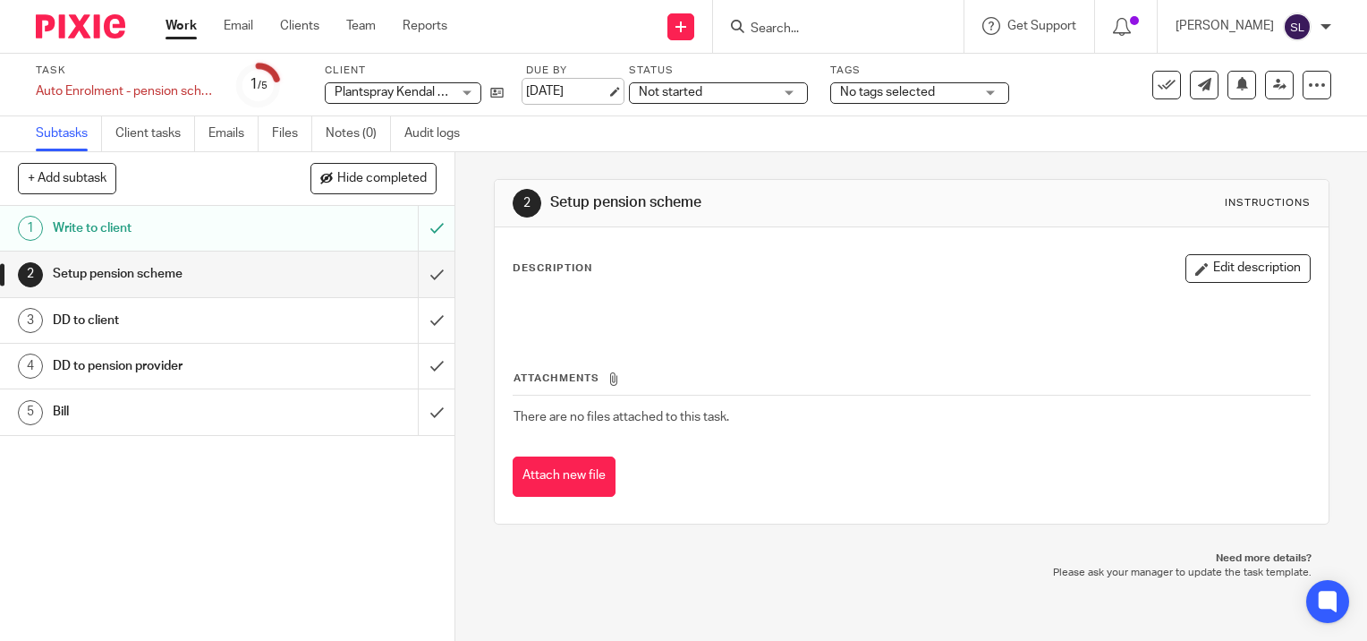
click at [607, 92] on link "9 Jul 2025" at bounding box center [566, 91] width 81 height 19
click at [191, 29] on link "Work" at bounding box center [180, 26] width 31 height 18
